Goal: Task Accomplishment & Management: Manage account settings

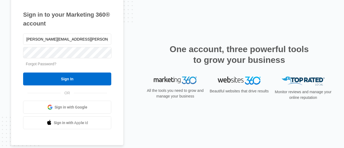
type input "[PERSON_NAME][EMAIL_ADDRESS][PERSON_NAME][DOMAIN_NAME]"
click at [82, 47] on div at bounding box center [67, 52] width 88 height 13
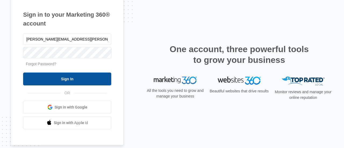
click at [81, 79] on input "Sign In" at bounding box center [67, 79] width 88 height 13
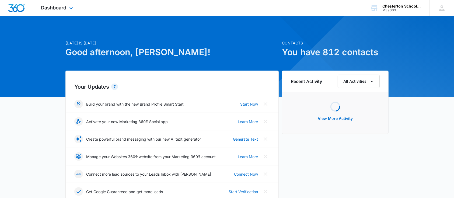
click at [67, 11] on div "Dashboard Apps Reputation Websites Forms CRM Email Social Shop Payments POS Con…" at bounding box center [57, 8] width 49 height 16
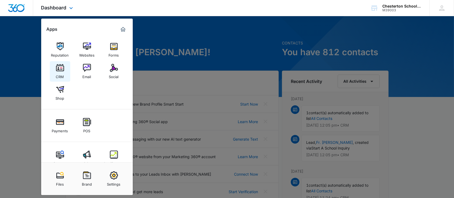
click at [62, 68] on img at bounding box center [60, 68] width 8 height 8
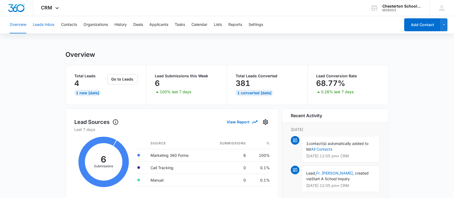
click at [49, 24] on button "Leads Inbox" at bounding box center [44, 24] width 22 height 17
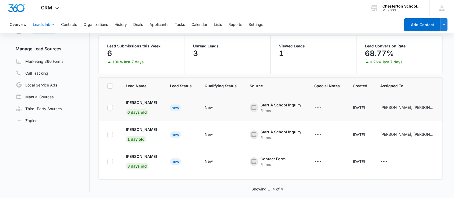
scroll to position [1, 0]
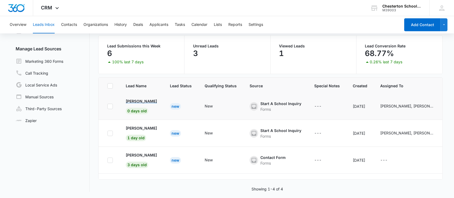
click at [153, 101] on p "Brandon Guenther" at bounding box center [141, 101] width 31 height 6
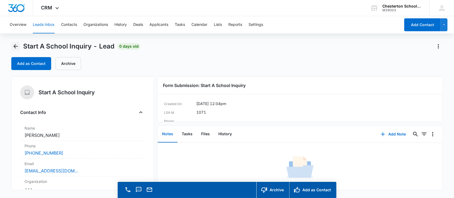
click at [15, 46] on icon "Back" at bounding box center [15, 46] width 6 height 6
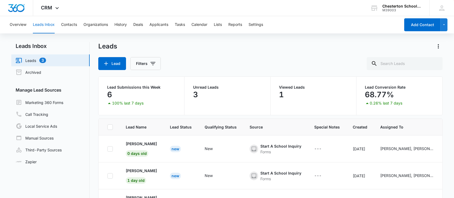
scroll to position [1, 0]
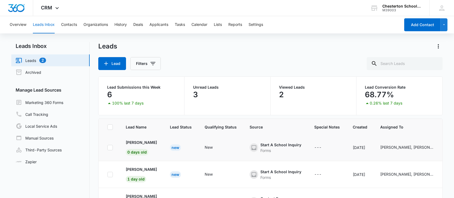
click at [108, 150] on div at bounding box center [109, 147] width 5 height 5
click at [107, 147] on input "checkbox" at bounding box center [107, 147] width 0 height 0
checkbox input "true"
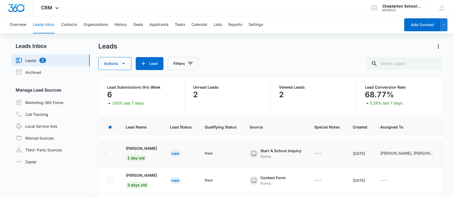
scroll to position [25, 0]
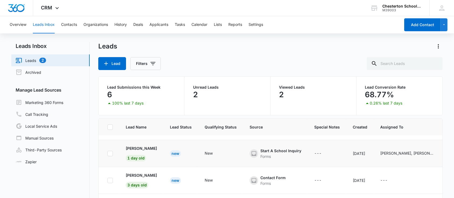
click at [112, 151] on icon at bounding box center [110, 153] width 5 height 5
click at [107, 153] on input "checkbox" at bounding box center [107, 153] width 0 height 0
checkbox input "true"
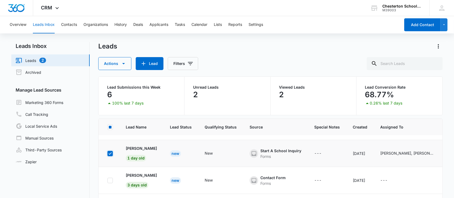
scroll to position [27, 0]
click at [108, 178] on icon at bounding box center [110, 180] width 5 height 5
click at [107, 180] on input "checkbox" at bounding box center [107, 180] width 0 height 0
checkbox input "true"
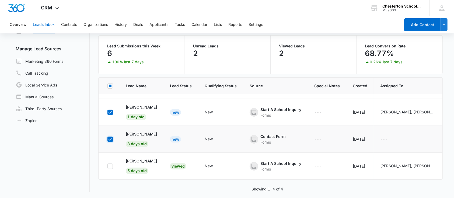
scroll to position [39, 0]
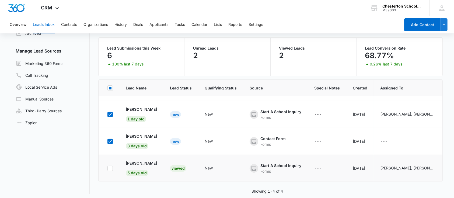
click at [112, 166] on icon at bounding box center [110, 168] width 5 height 5
click at [107, 168] on input "checkbox" at bounding box center [107, 168] width 0 height 0
checkbox input "true"
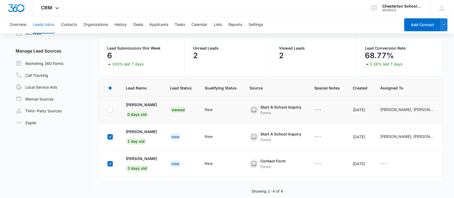
click at [112, 109] on icon at bounding box center [110, 109] width 5 height 5
click at [107, 110] on input "checkbox" at bounding box center [107, 110] width 0 height 0
checkbox input "true"
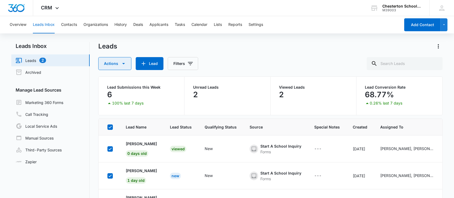
click at [128, 64] on button "Actions" at bounding box center [114, 63] width 33 height 13
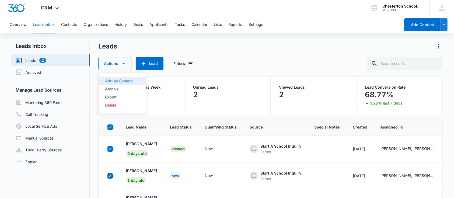
click at [130, 77] on button "Add as Contact" at bounding box center [121, 81] width 47 height 8
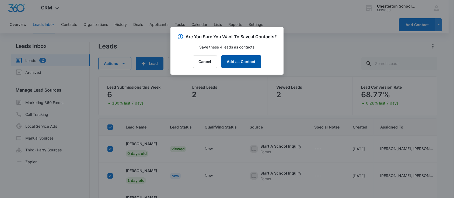
click at [249, 64] on button "Add as Contact" at bounding box center [241, 61] width 40 height 13
checkbox input "false"
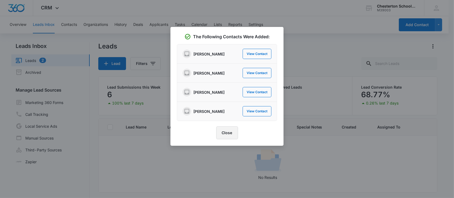
click at [229, 134] on button "Close" at bounding box center [227, 132] width 22 height 13
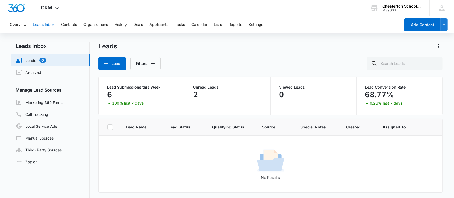
click at [416, 50] on div "Leads" at bounding box center [270, 46] width 344 height 9
